Goal: Check status: Check status

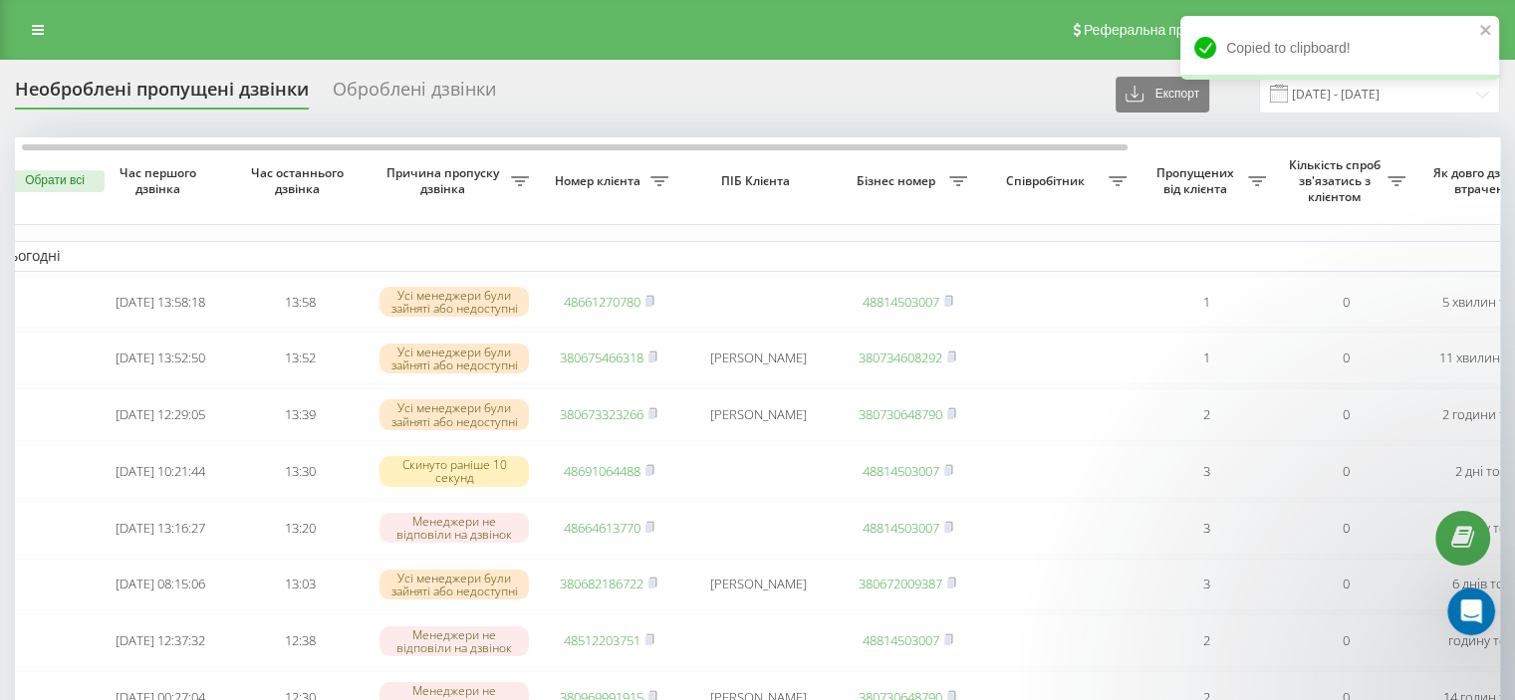
scroll to position [0, 15]
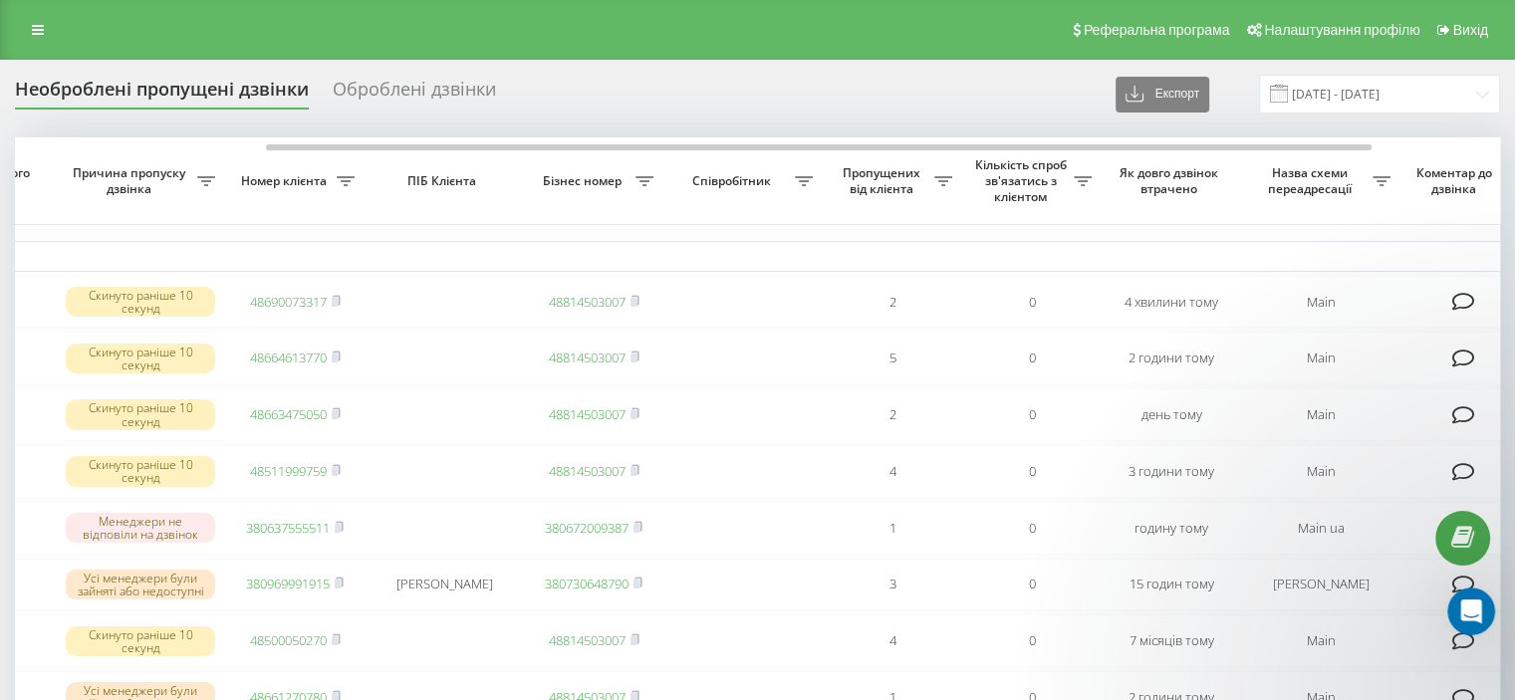
click at [390, 105] on div "Оброблені дзвінки" at bounding box center [414, 94] width 163 height 31
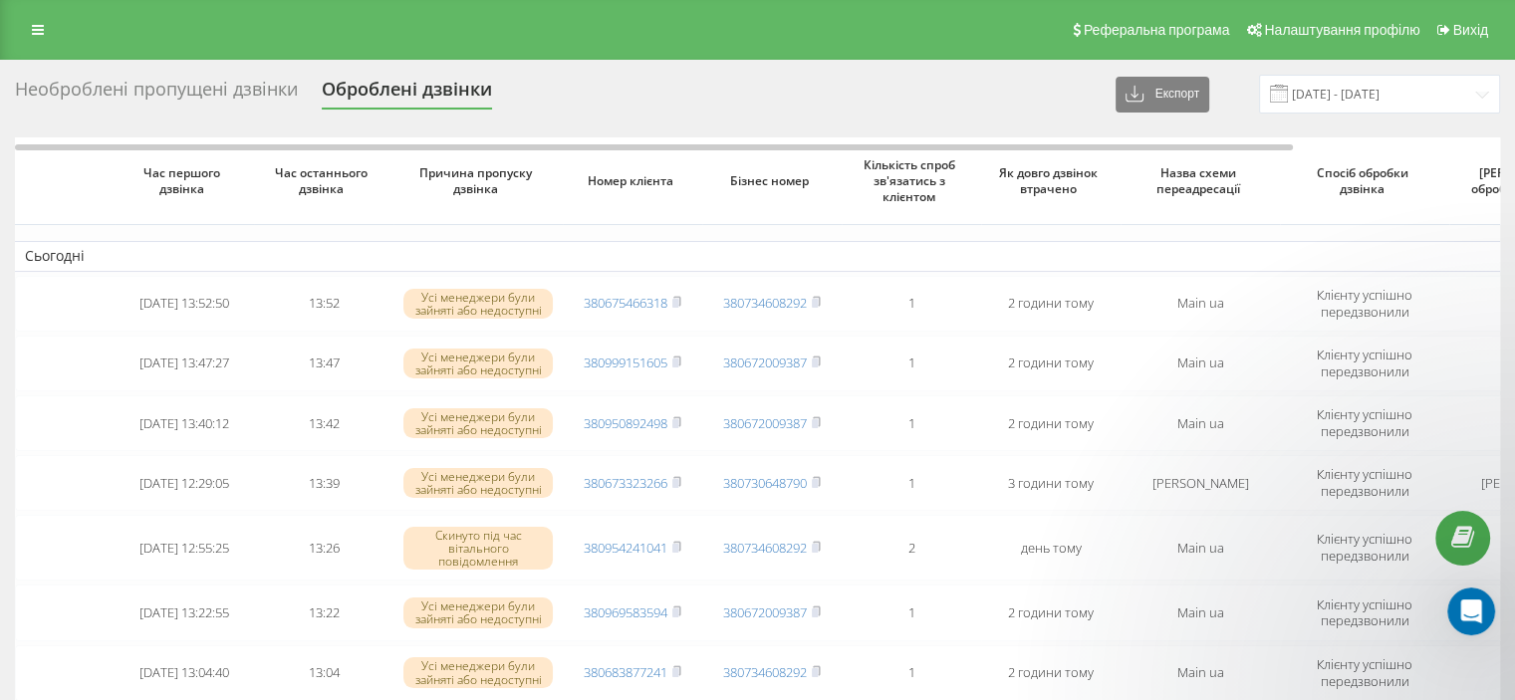
click at [267, 82] on div "Необроблені пропущені дзвінки" at bounding box center [156, 94] width 283 height 31
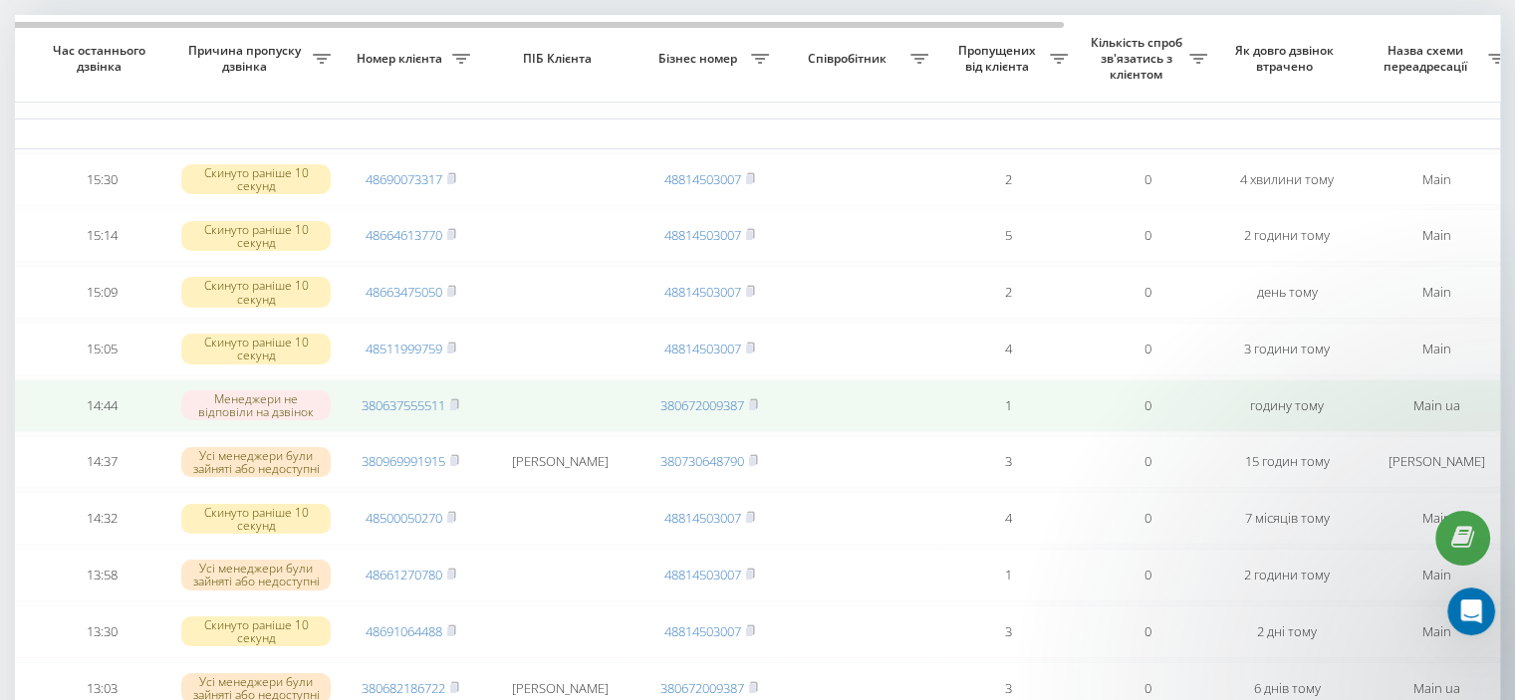
scroll to position [124, 0]
click at [454, 409] on rect at bounding box center [453, 404] width 6 height 9
